Goal: Task Accomplishment & Management: Manage account settings

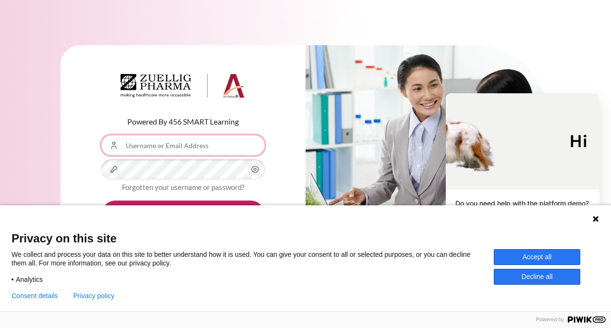
click at [141, 147] on input "Username or Email Address" at bounding box center [182, 145] width 163 height 20
type input "[EMAIL_ADDRESS][DOMAIN_NAME]"
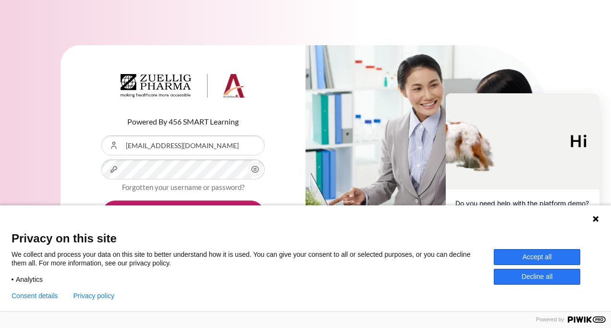
click at [552, 249] on button "Accept all" at bounding box center [537, 257] width 86 height 16
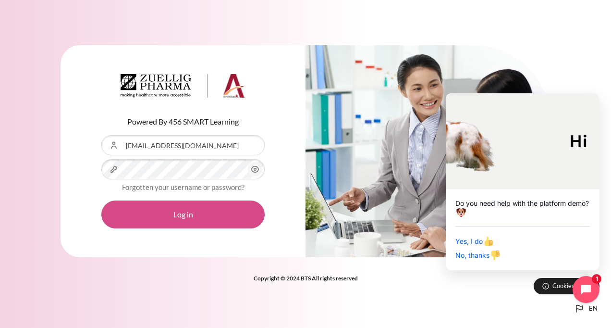
click at [176, 210] on button "Log in" at bounding box center [182, 214] width 163 height 28
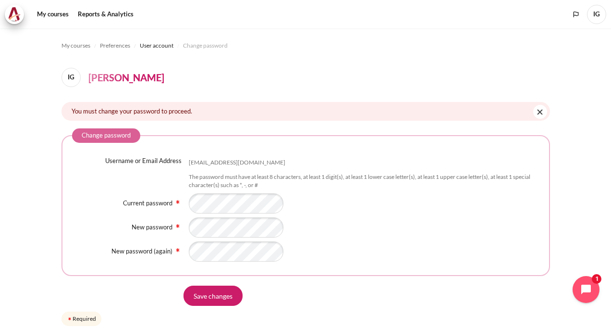
click at [232, 238] on div "Username or Email Address igaffar@zuelligpharma.com The password must have at l…" at bounding box center [305, 208] width 467 height 105
click at [304, 197] on div "Content" at bounding box center [364, 203] width 351 height 20
click at [210, 294] on input "Save changes" at bounding box center [213, 295] width 59 height 20
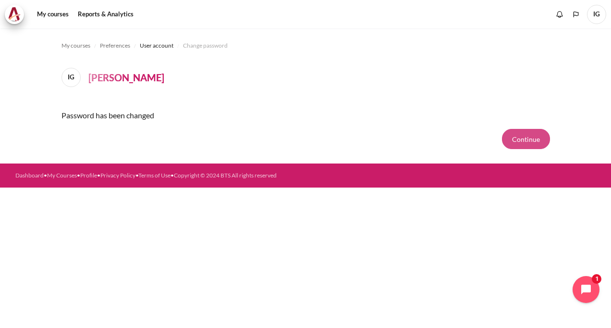
click at [523, 138] on button "Continue" at bounding box center [526, 139] width 48 height 20
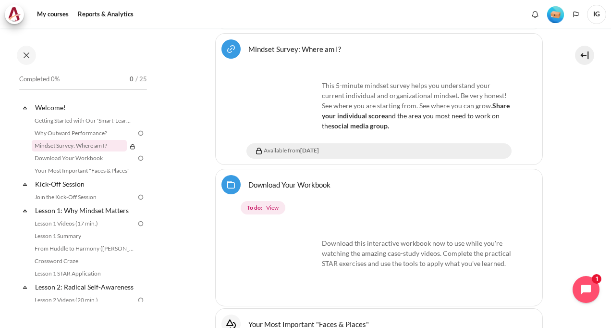
scroll to position [432, 0]
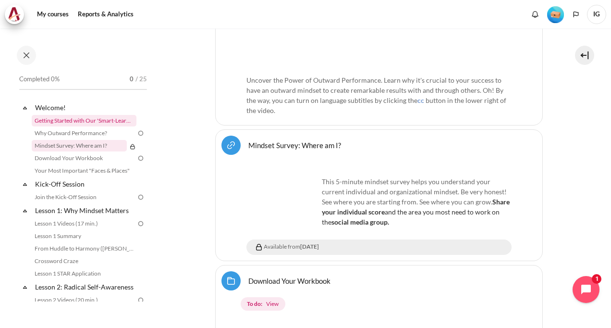
click at [92, 119] on link "Getting Started with Our 'Smart-Learning' Platform" at bounding box center [84, 121] width 105 height 12
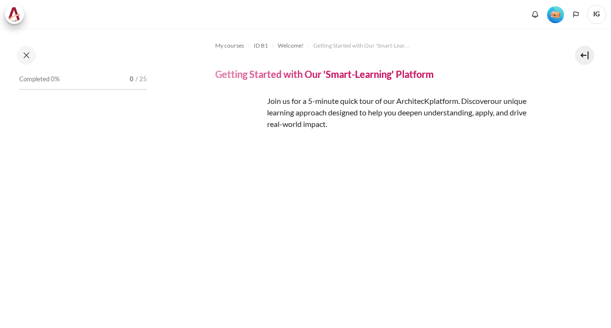
click at [406, 166] on img "Content" at bounding box center [379, 177] width 328 height 51
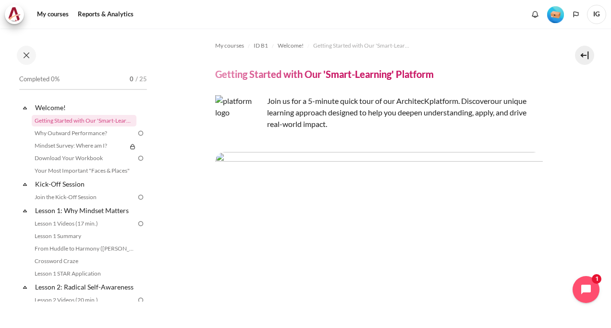
click at [353, 183] on img "Content" at bounding box center [379, 177] width 328 height 51
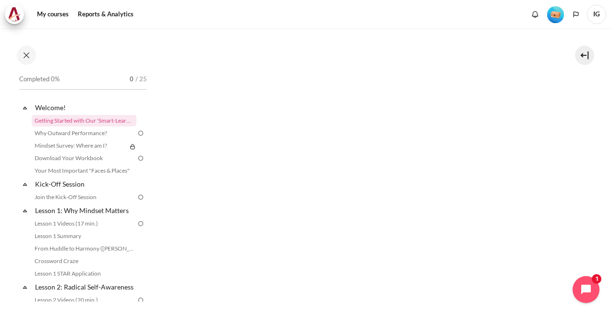
click at [343, 210] on img "Content" at bounding box center [379, 195] width 328 height 136
